Goal: Information Seeking & Learning: Learn about a topic

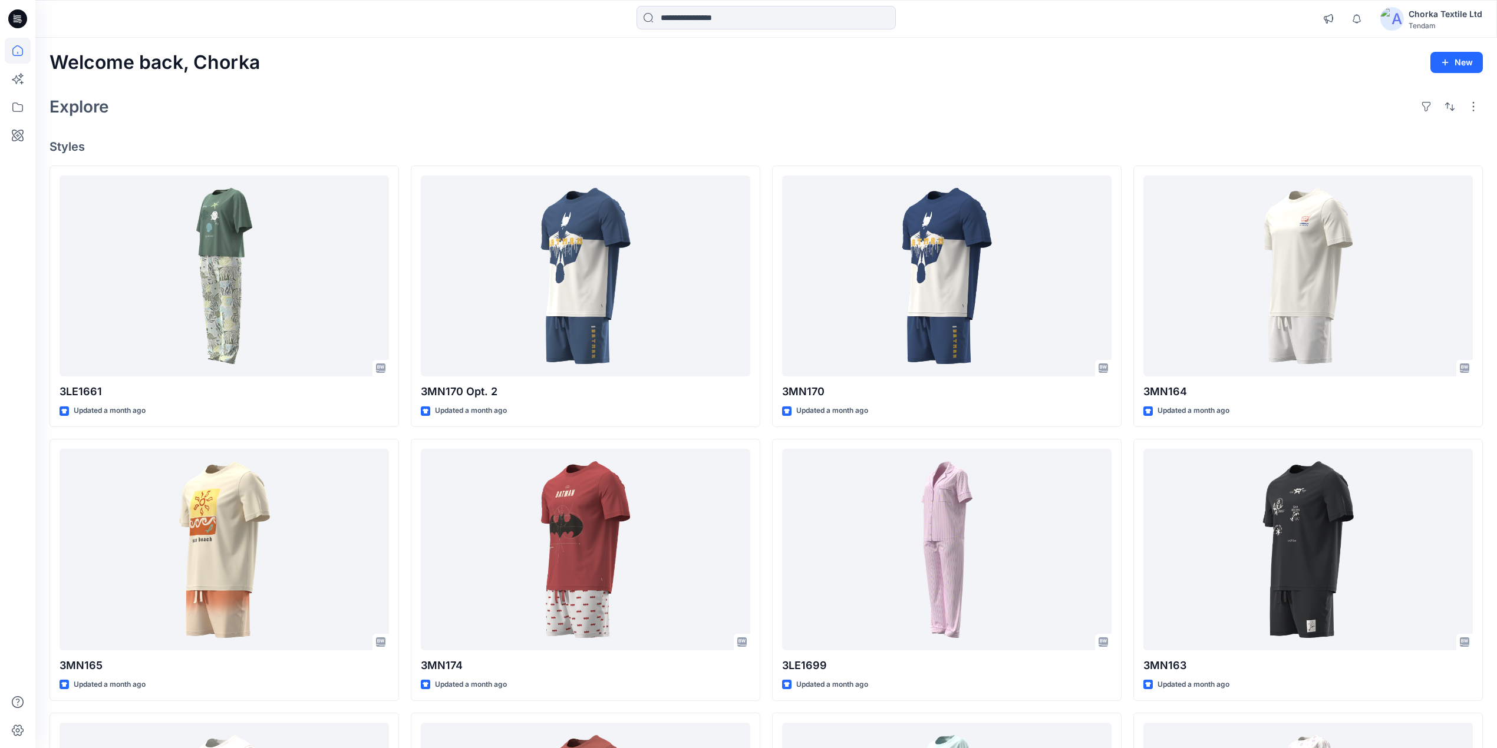
click at [567, 81] on div "Welcome back, Chorka New Explore Styles 3LE1661 Updated a month ago 3MN165 Upda…" at bounding box center [765, 534] width 1461 height 993
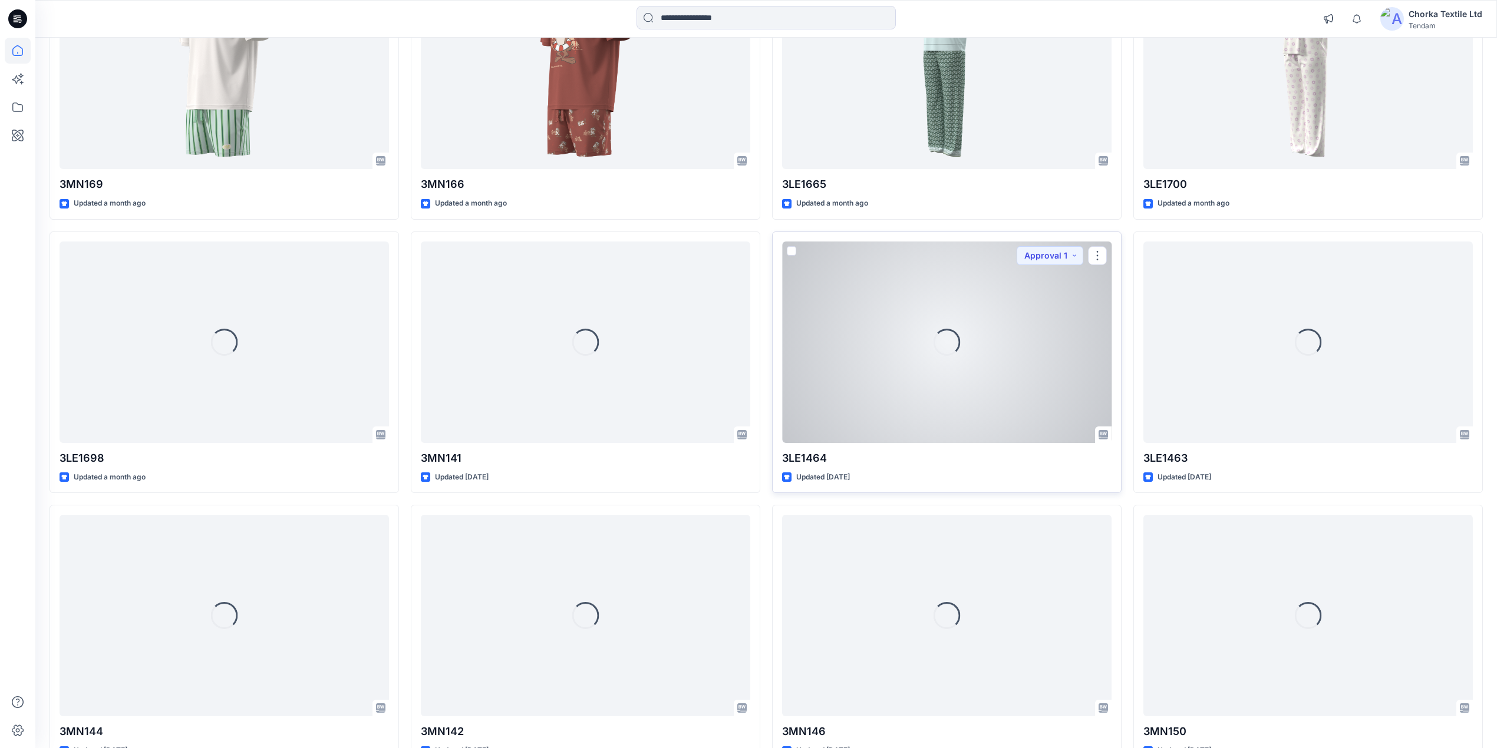
scroll to position [1104, 0]
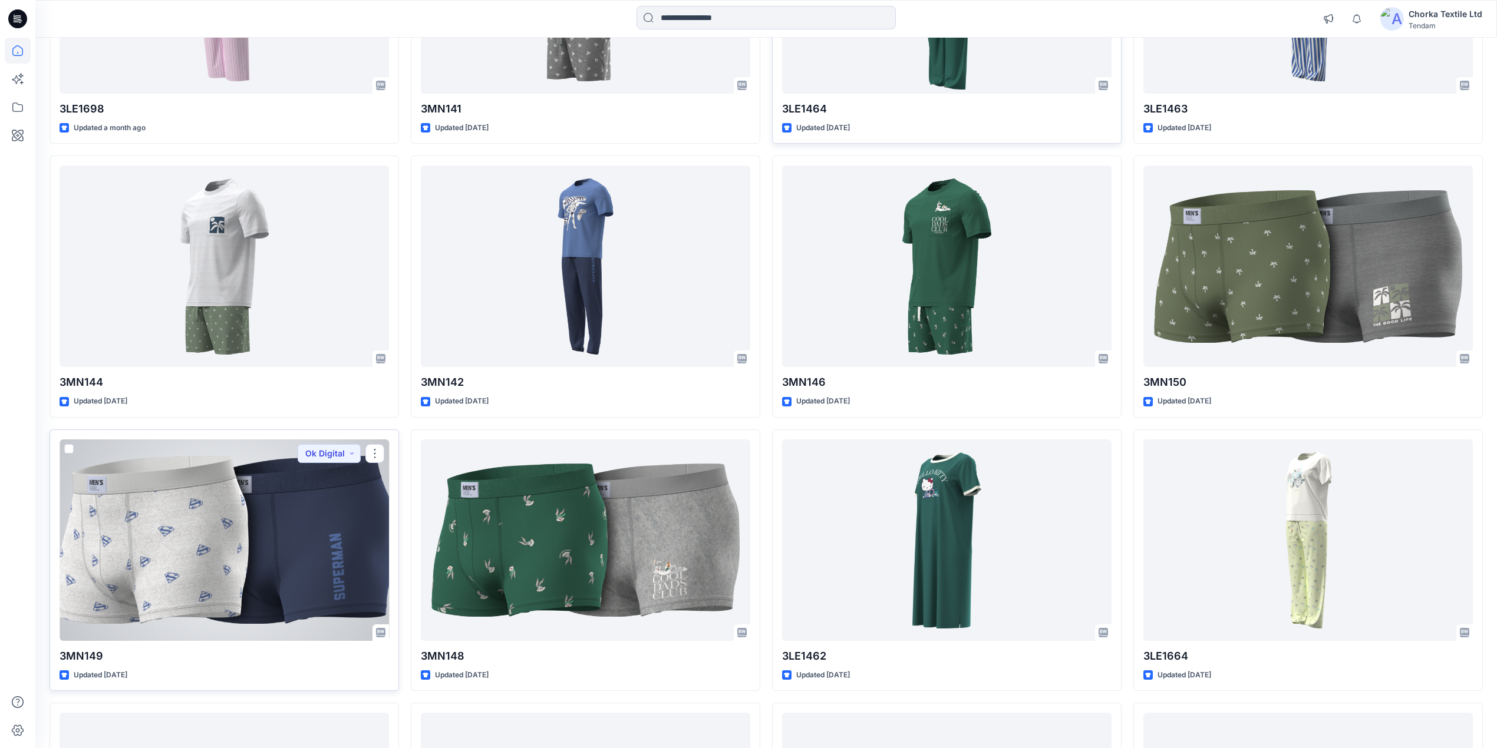
click at [203, 521] on div at bounding box center [224, 541] width 329 height 202
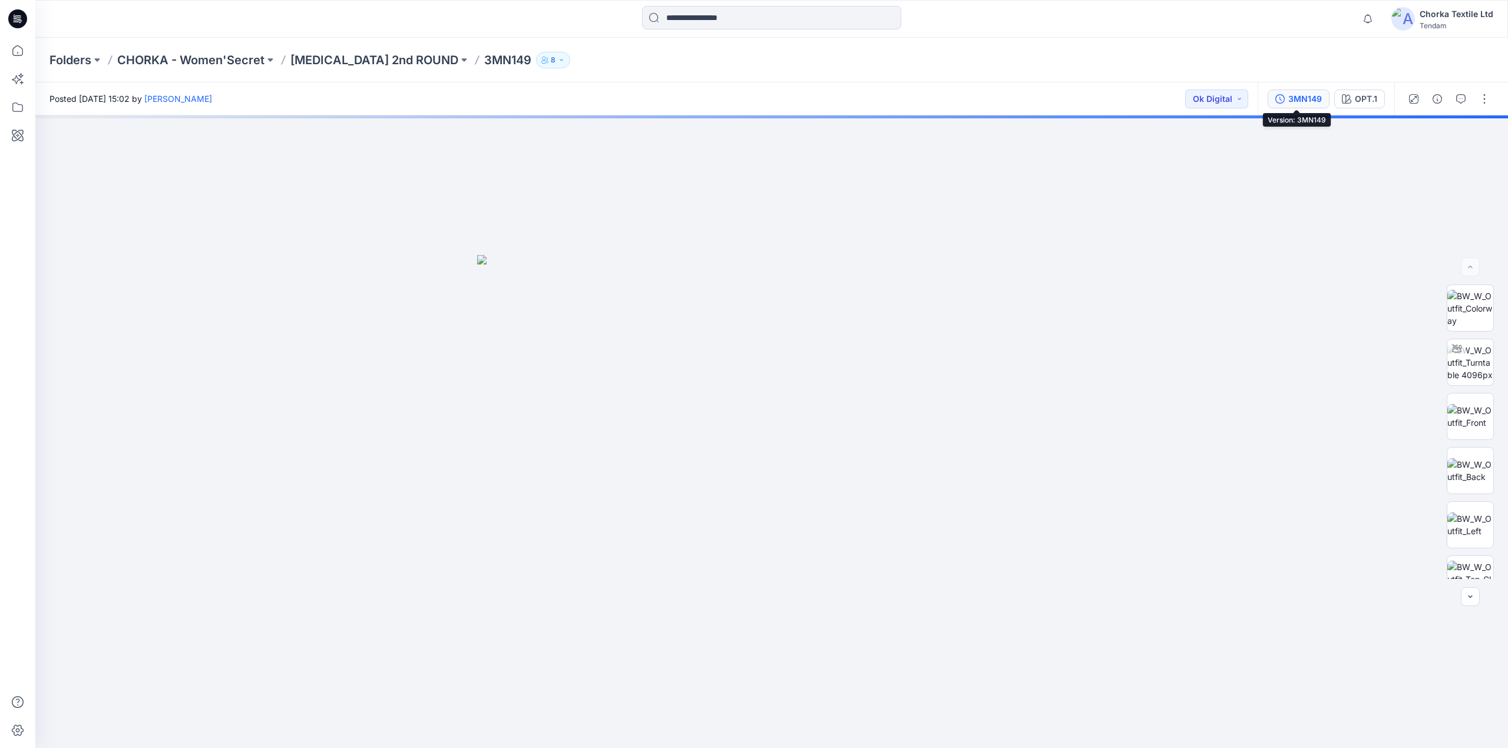
click at [1306, 93] on div "3MN149" at bounding box center [1306, 99] width 34 height 13
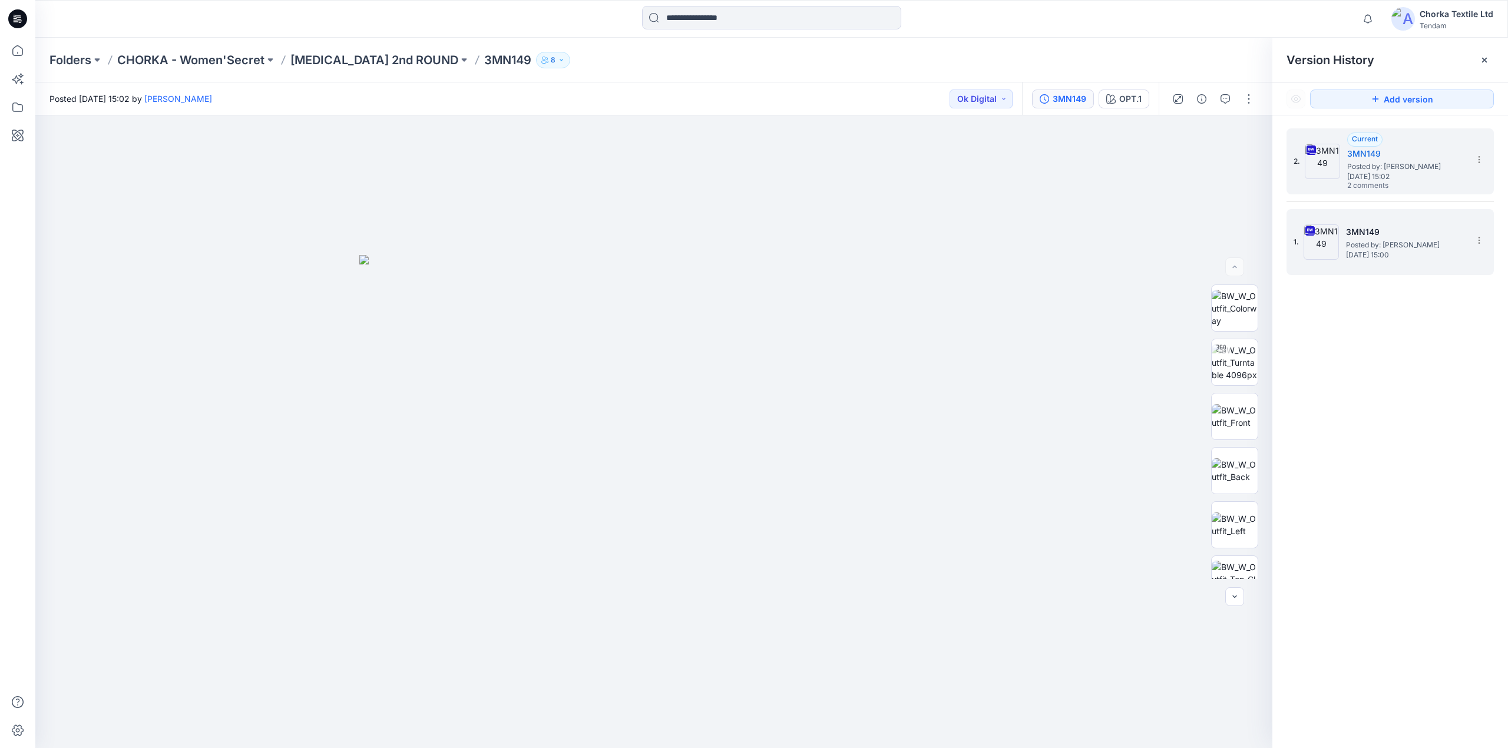
click at [1382, 243] on span "Posted by: [PERSON_NAME]" at bounding box center [1405, 245] width 118 height 12
click at [1231, 97] on button "button" at bounding box center [1225, 99] width 19 height 19
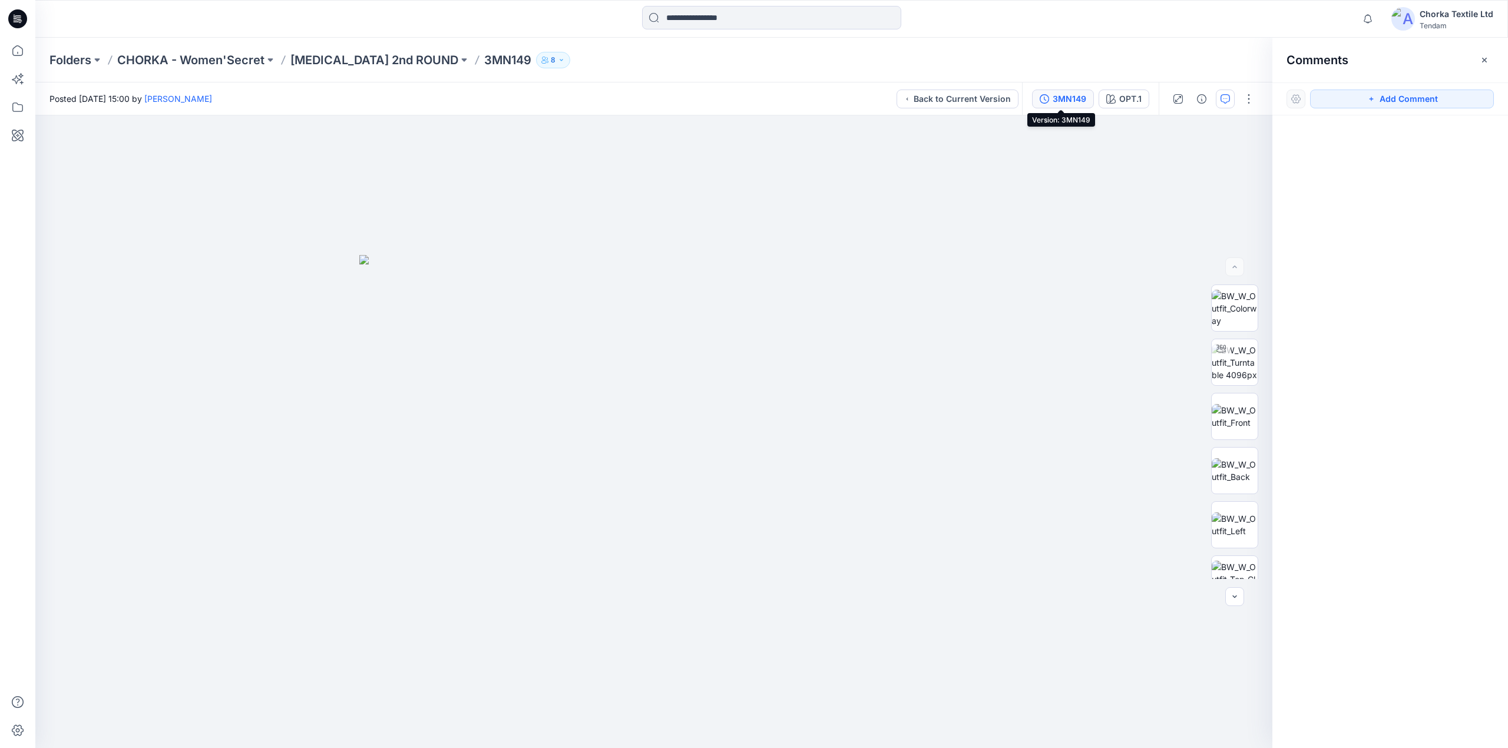
click at [1061, 99] on div "3MN149" at bounding box center [1070, 99] width 34 height 13
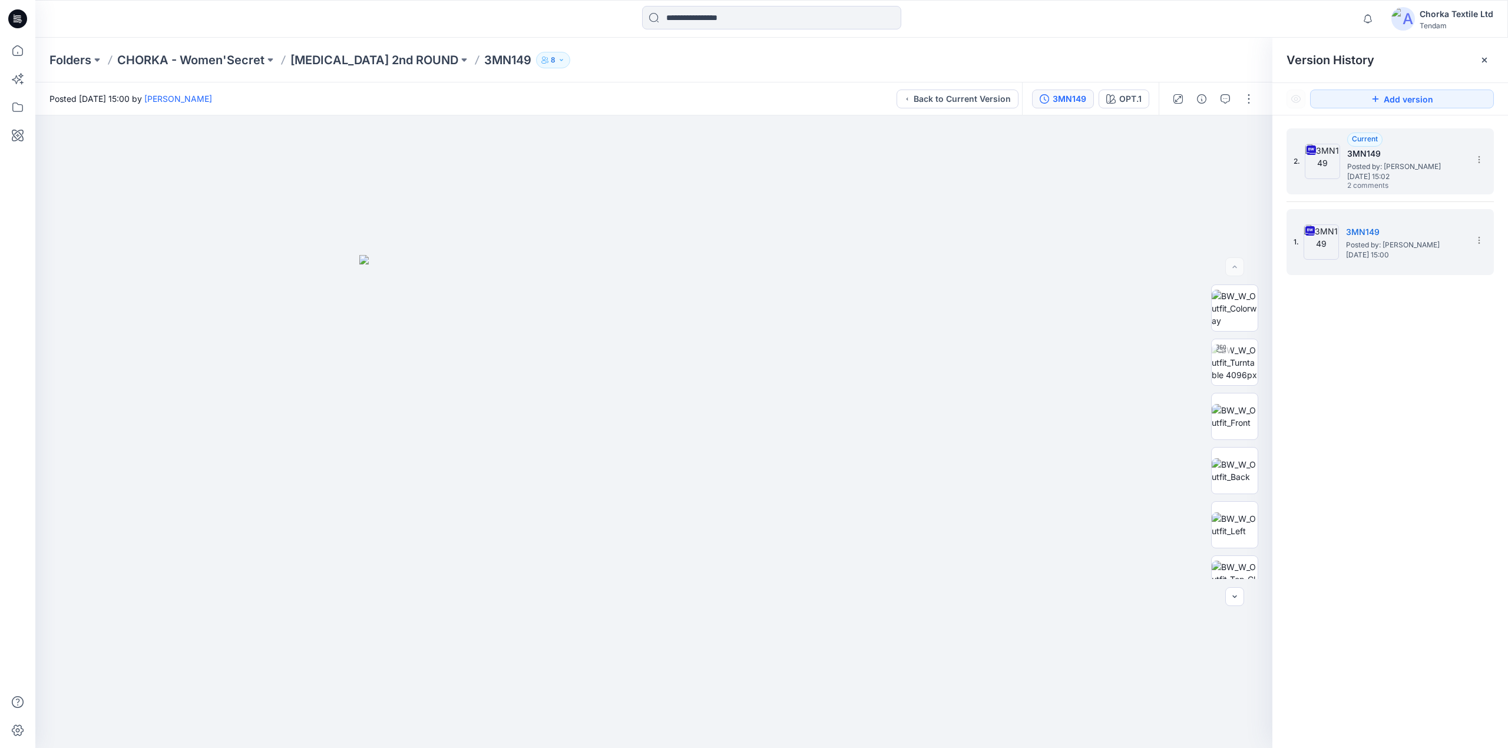
click at [1375, 173] on span "[DATE] 15:02" at bounding box center [1407, 177] width 118 height 8
click at [1226, 95] on icon "button" at bounding box center [1225, 98] width 9 height 9
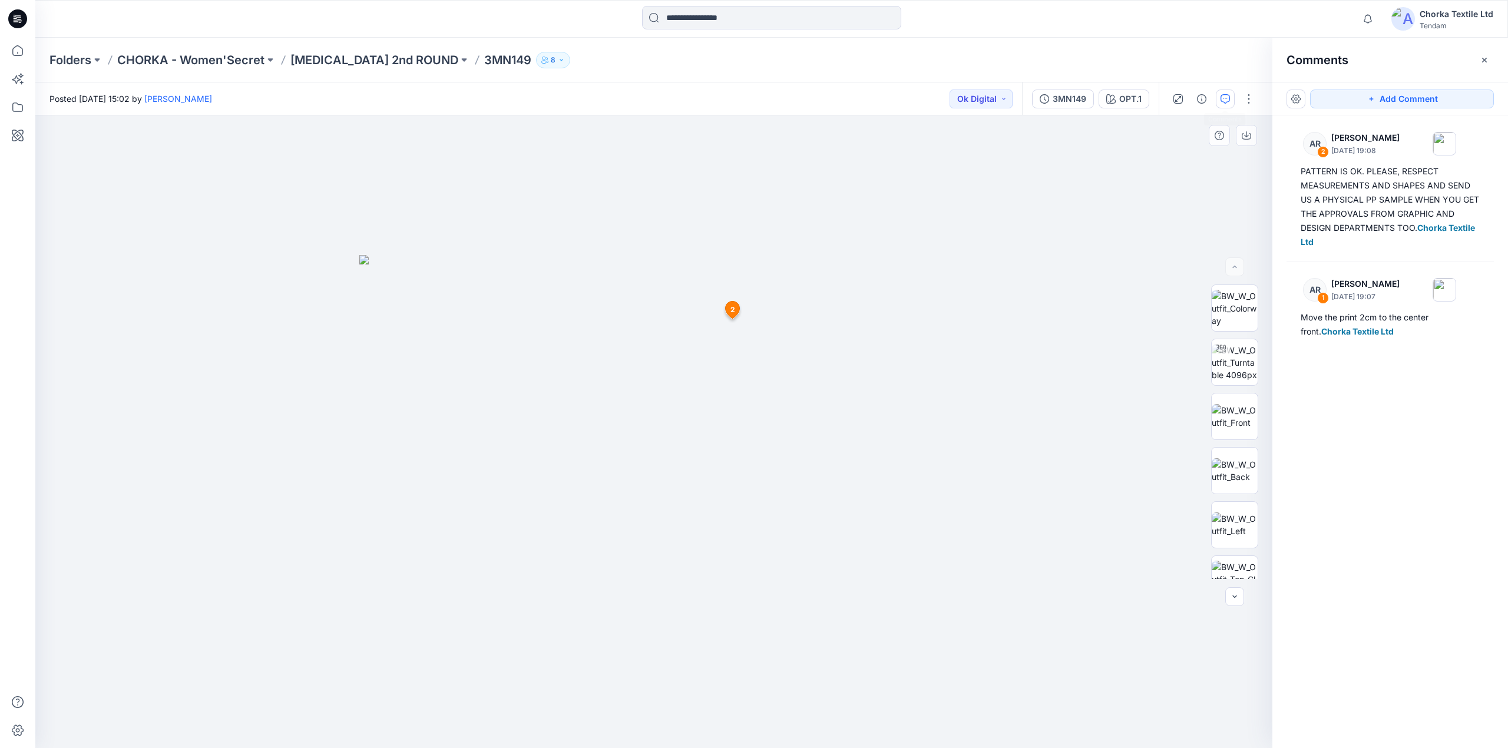
click at [993, 442] on div at bounding box center [653, 431] width 1237 height 633
